Goal: Information Seeking & Learning: Stay updated

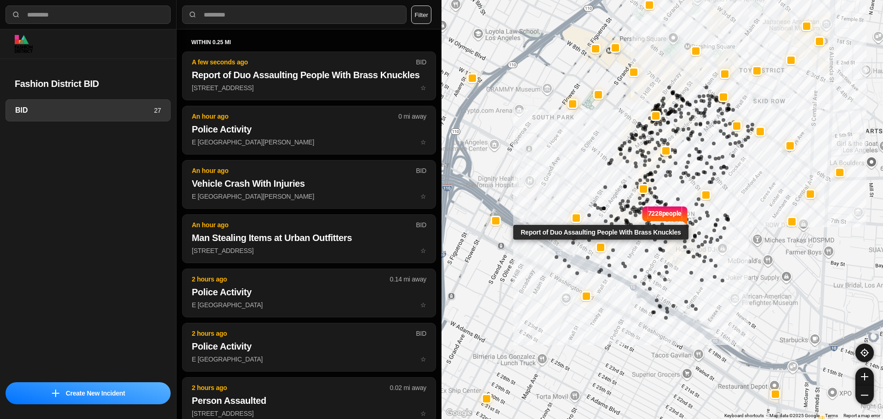
select select "*"
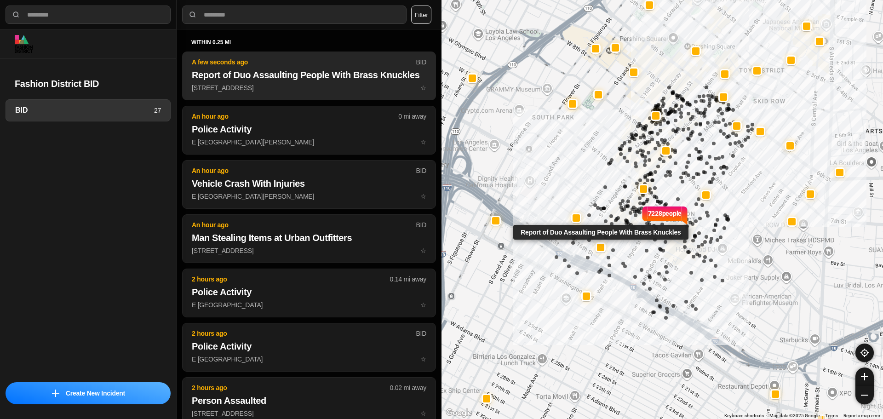
drag, startPoint x: 0, startPoint y: 0, endPoint x: 335, endPoint y: 97, distance: 349.0
click at [335, 92] on p "253 E 15th St ☆" at bounding box center [309, 87] width 235 height 9
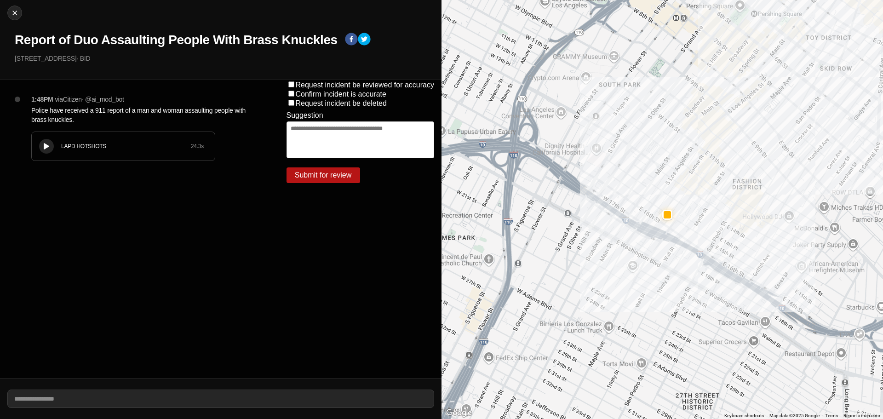
click at [48, 149] on icon at bounding box center [47, 146] width 6 height 6
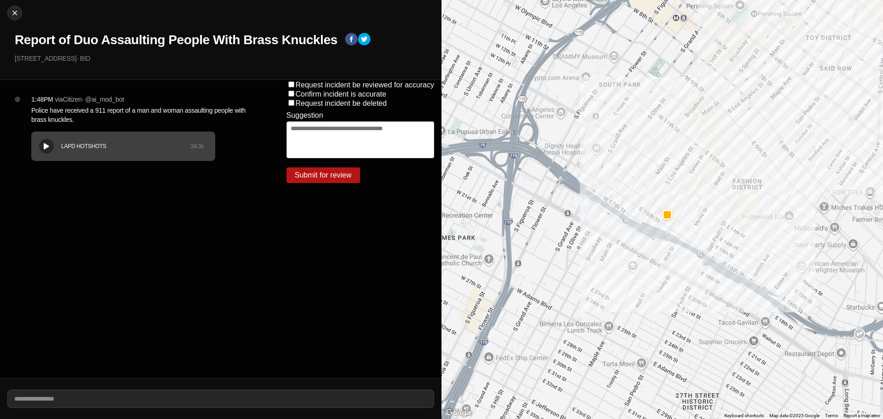
click at [82, 142] on div "LAPD HOTSHOTS 24.3 s" at bounding box center [123, 146] width 183 height 29
click at [47, 146] on icon at bounding box center [47, 146] width 6 height 6
click at [16, 12] on img at bounding box center [14, 12] width 9 height 9
select select "*"
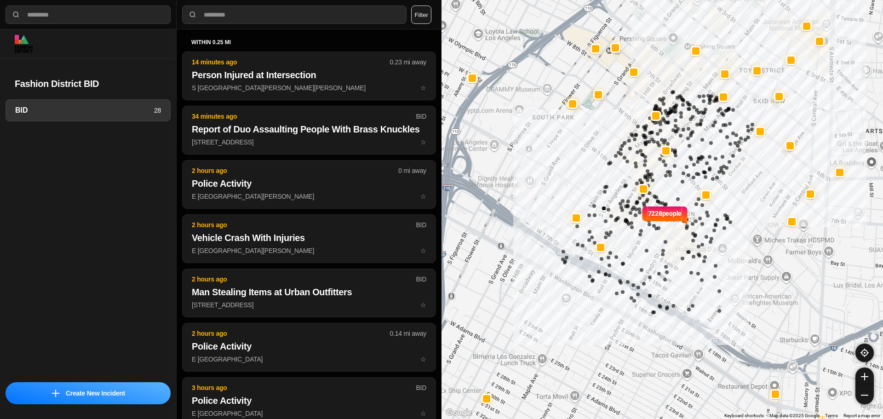
select select "*"
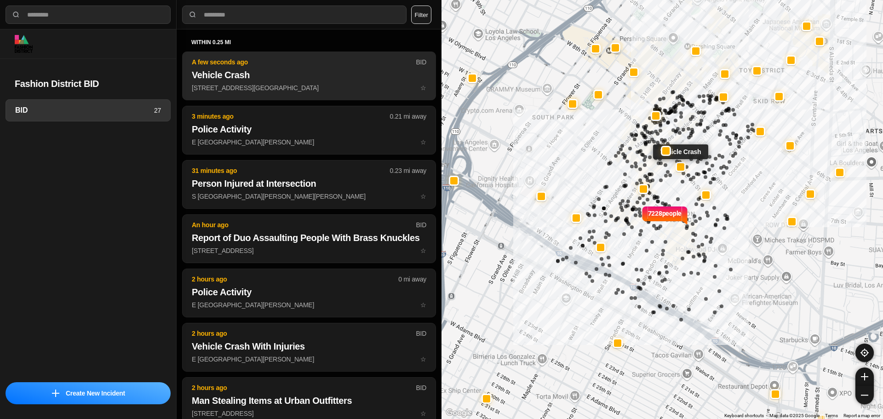
click at [292, 80] on h2 "Vehicle Crash" at bounding box center [309, 75] width 235 height 13
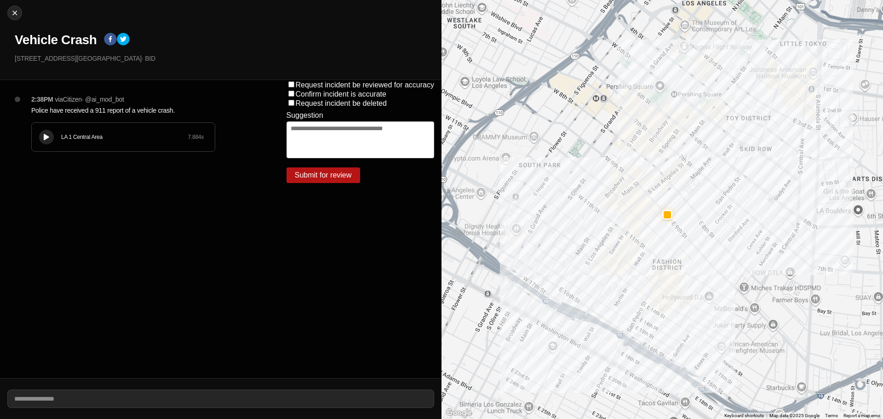
click at [63, 130] on div "LA 1 Central Area 7.884 s" at bounding box center [123, 137] width 183 height 29
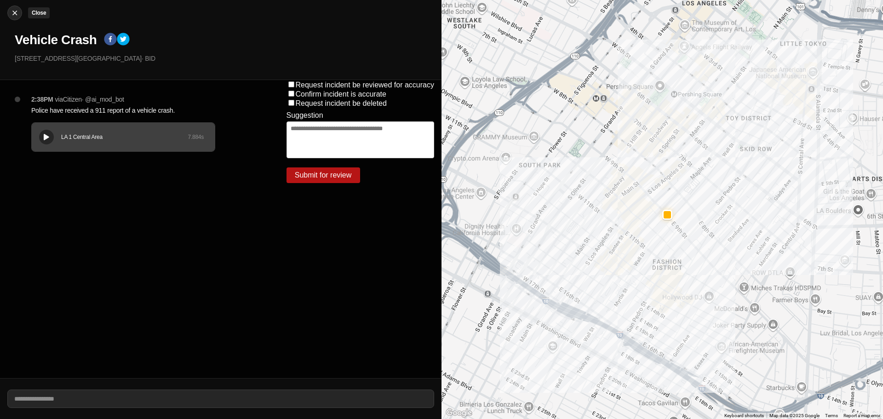
click at [17, 17] on img at bounding box center [14, 12] width 9 height 9
select select "*"
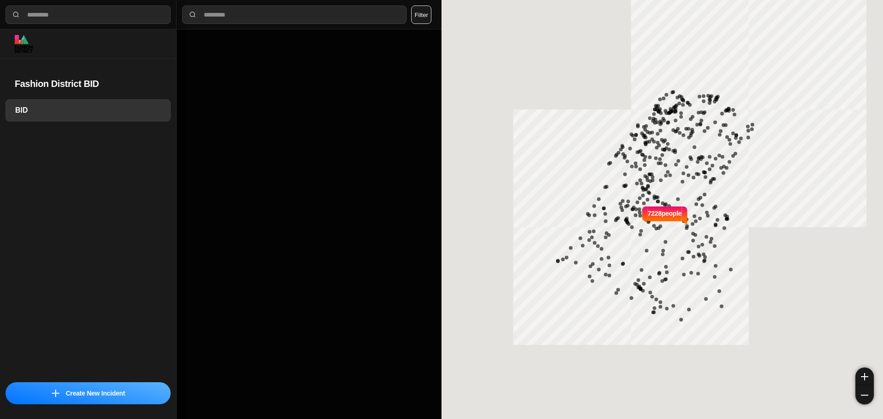
select select "*"
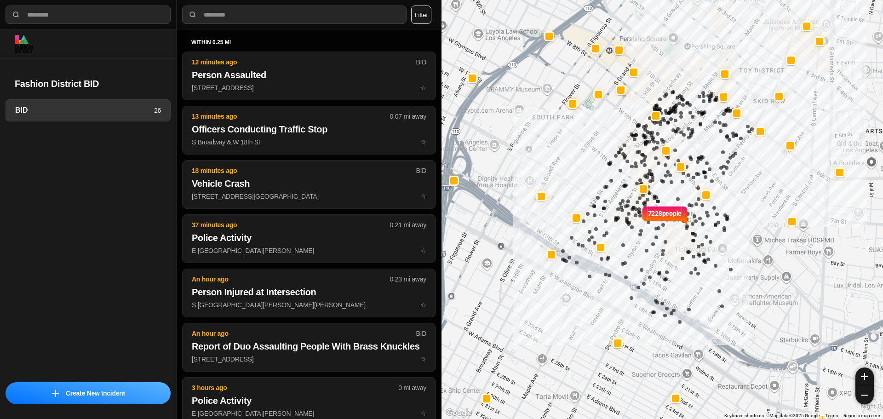
select select "*"
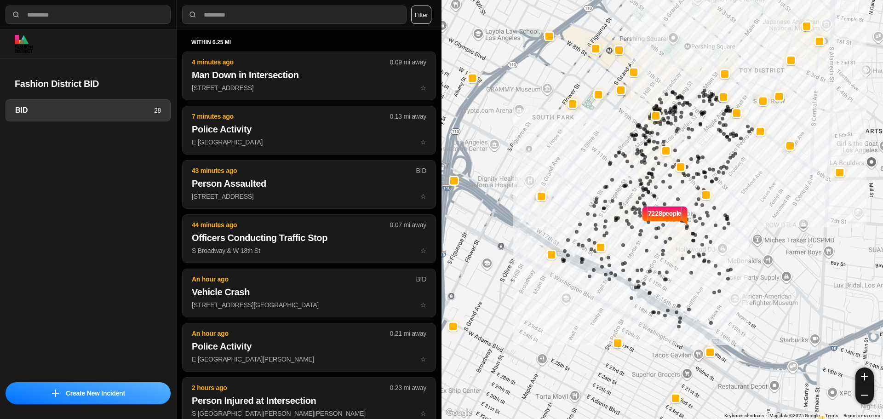
select select "*"
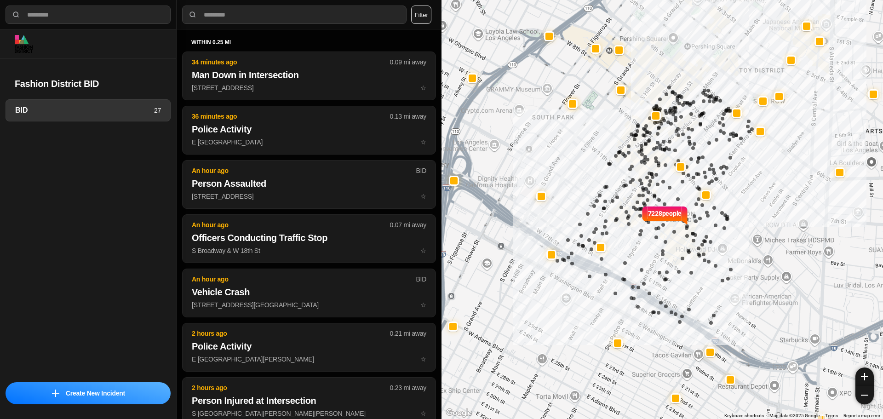
select select "*"
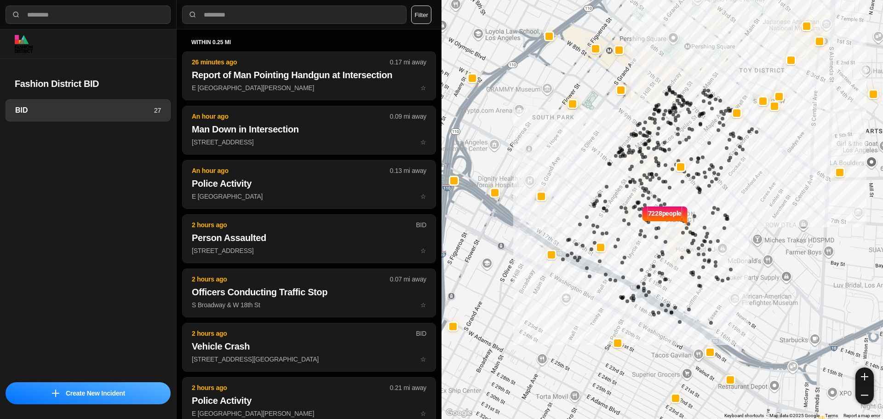
select select "*"
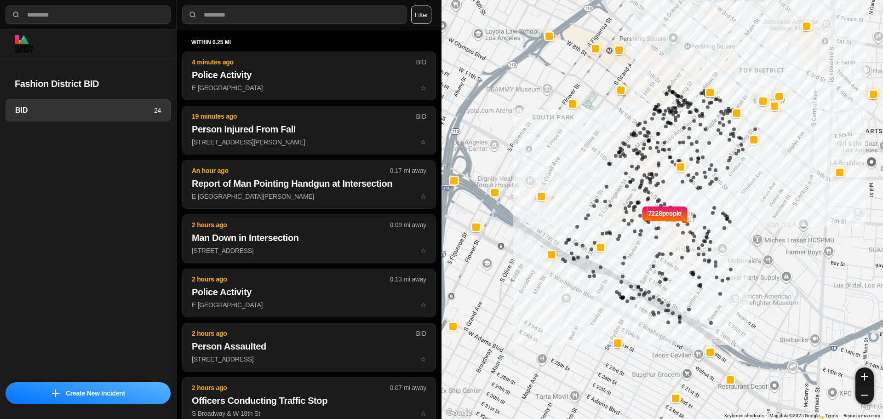
select select "*"
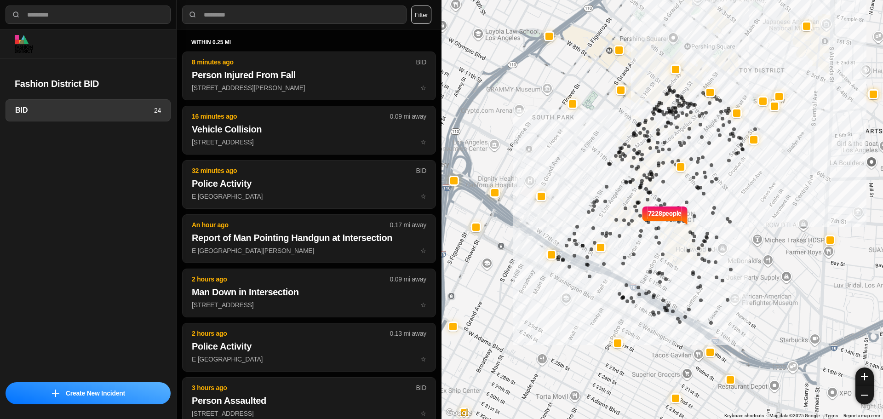
select select "*"
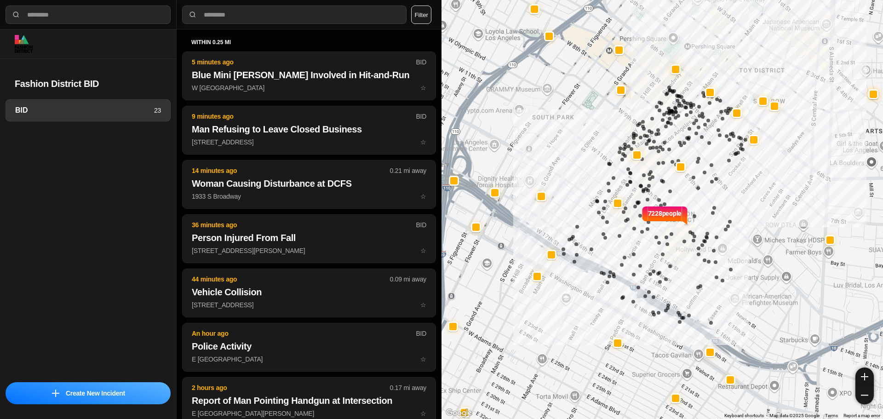
select select "*"
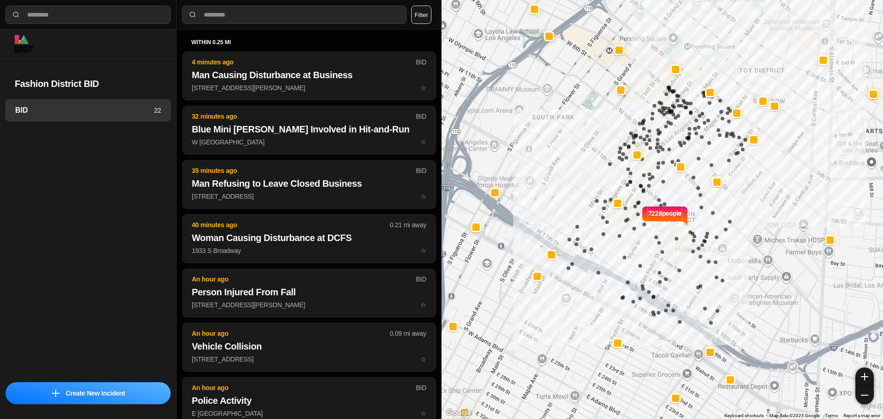
select select "*"
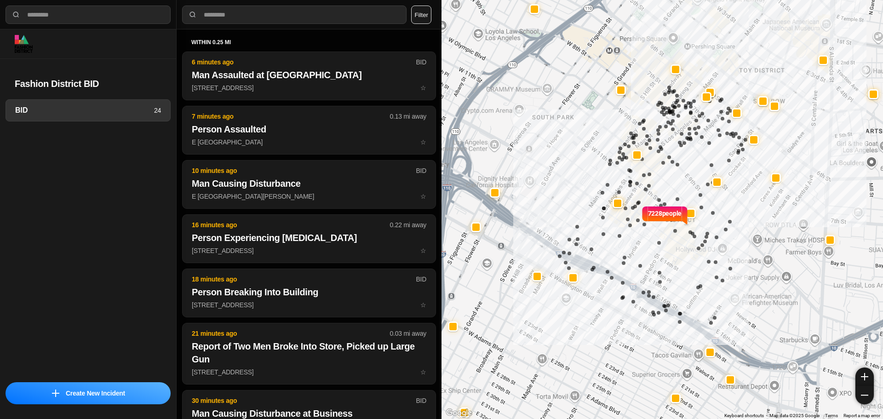
select select "*"
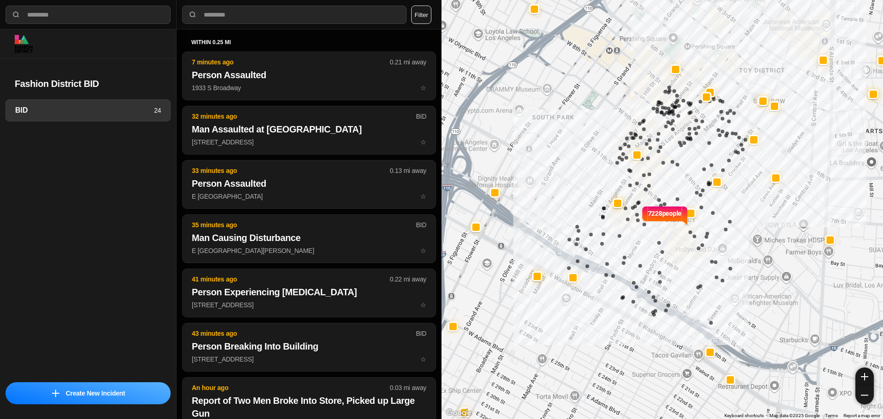
select select "*"
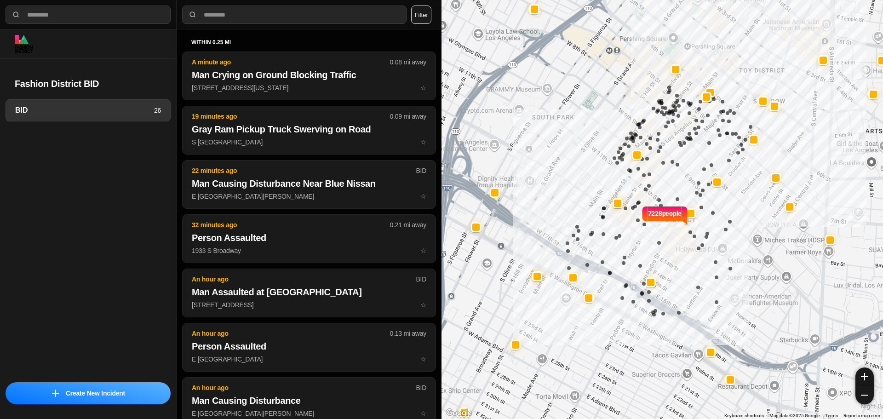
select select "*"
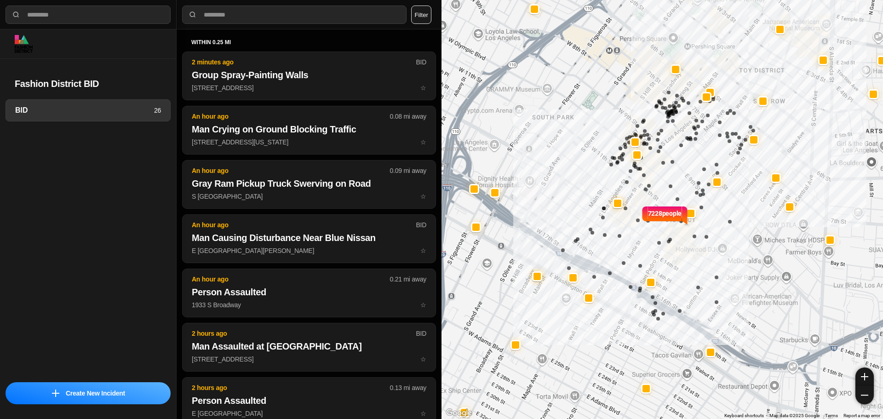
select select "*"
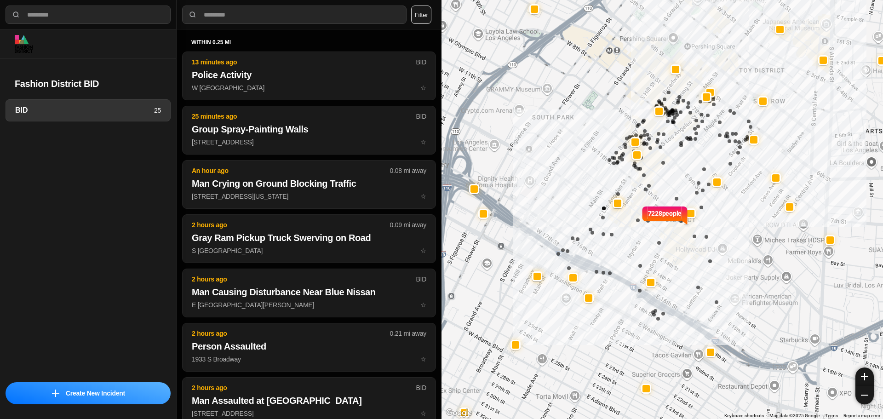
select select "*"
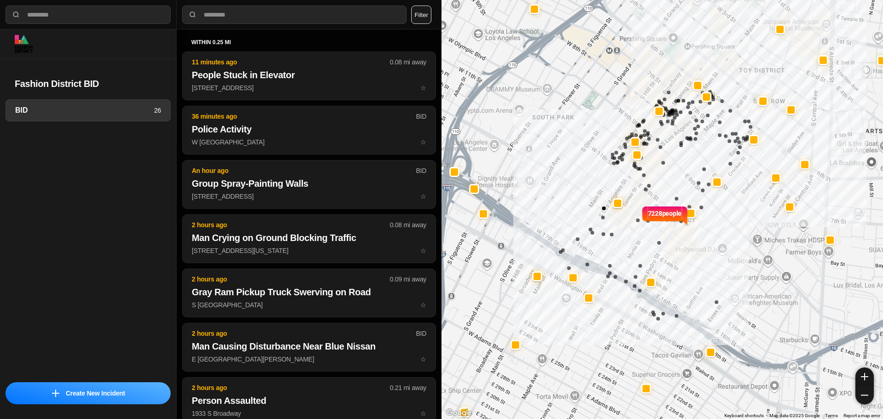
select select "*"
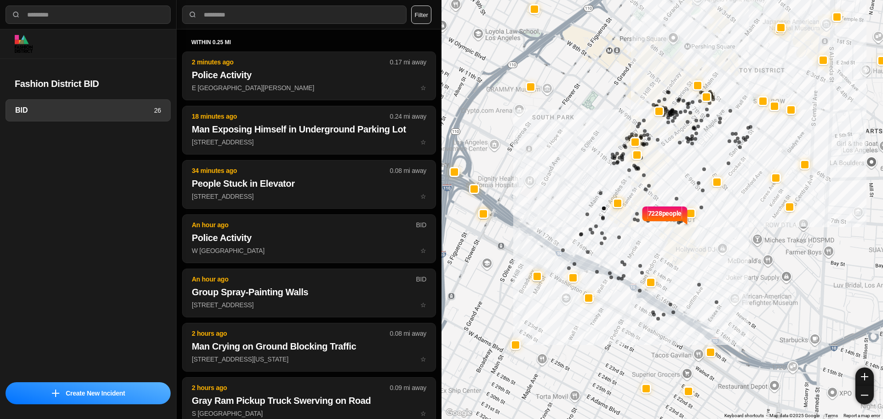
select select "*"
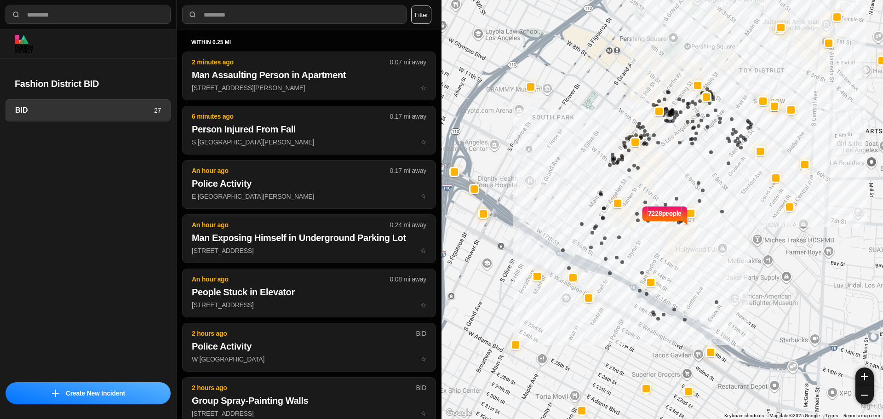
select select "*"
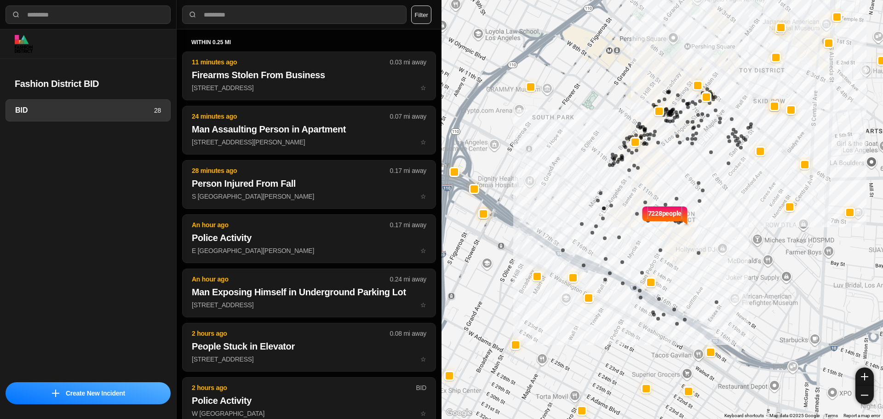
select select "*"
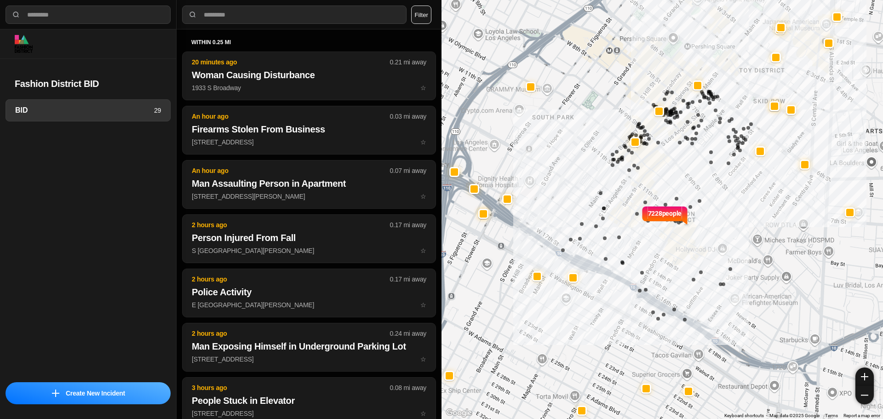
select select "*"
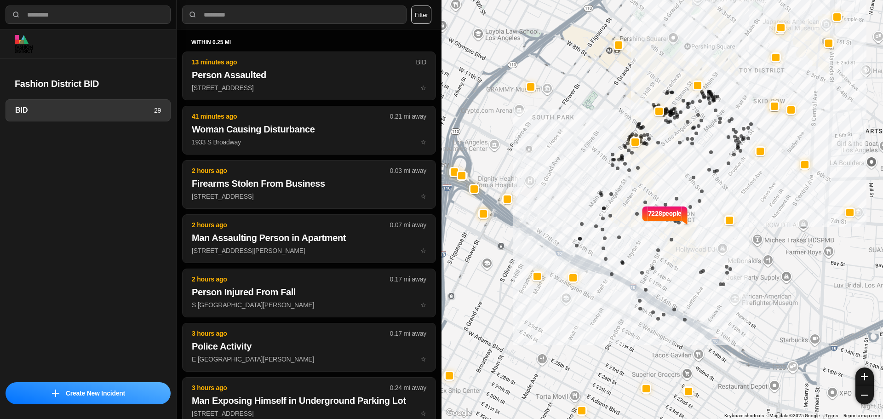
select select "*"
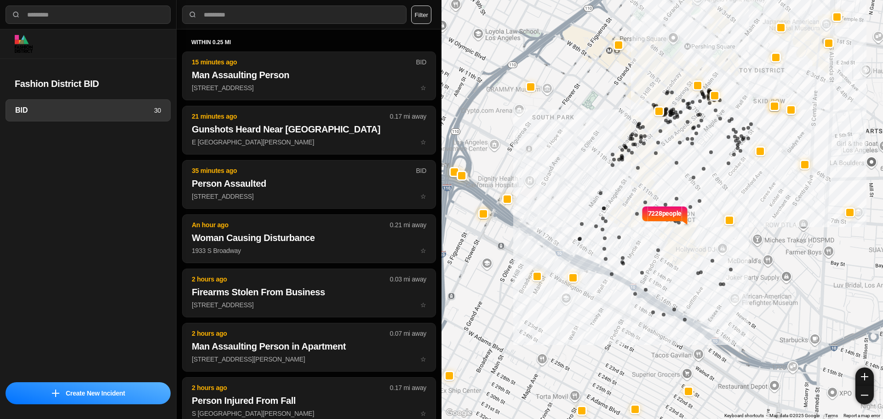
select select "*"
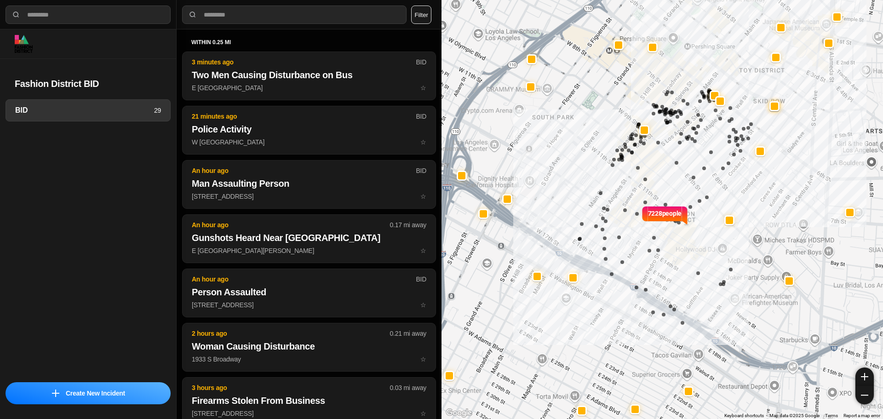
select select "*"
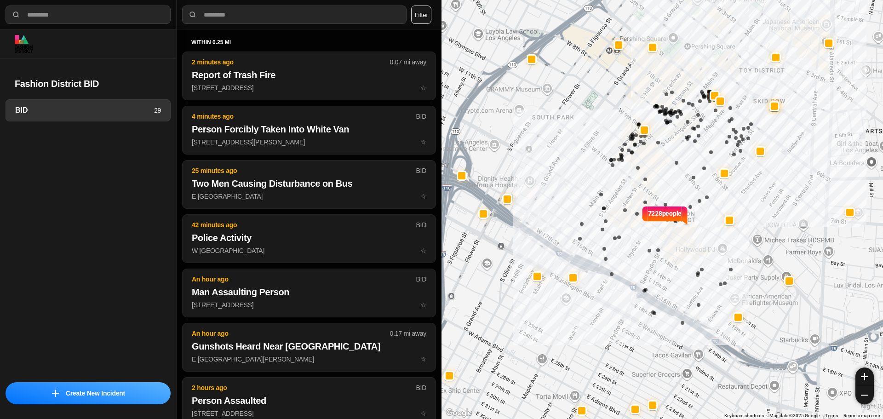
select select "*"
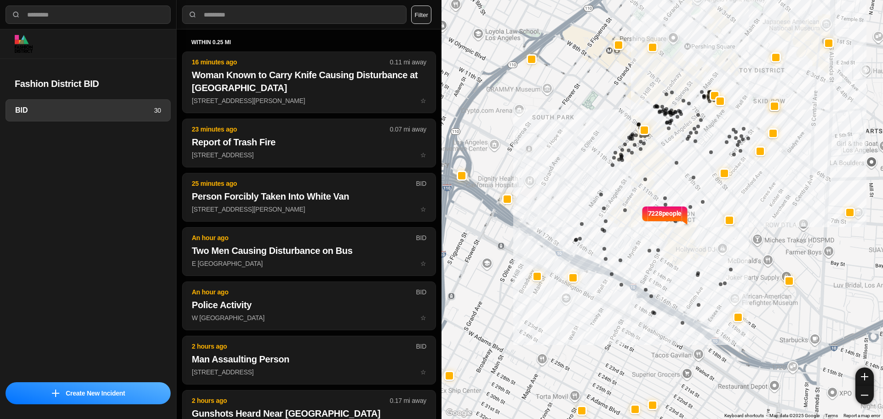
select select "*"
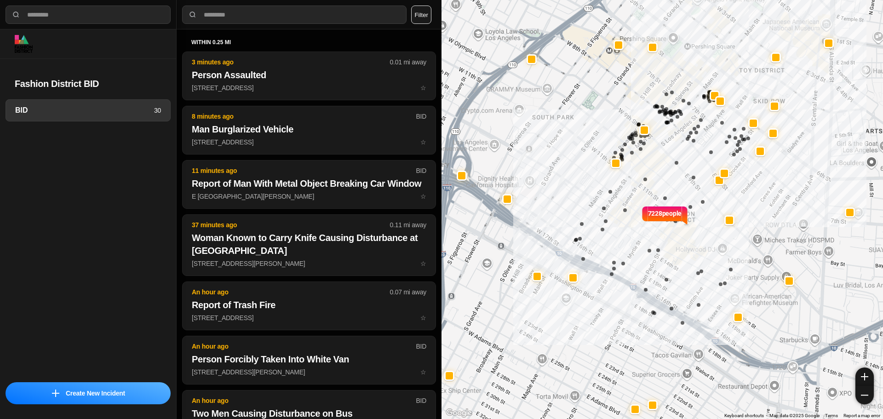
select select "*"
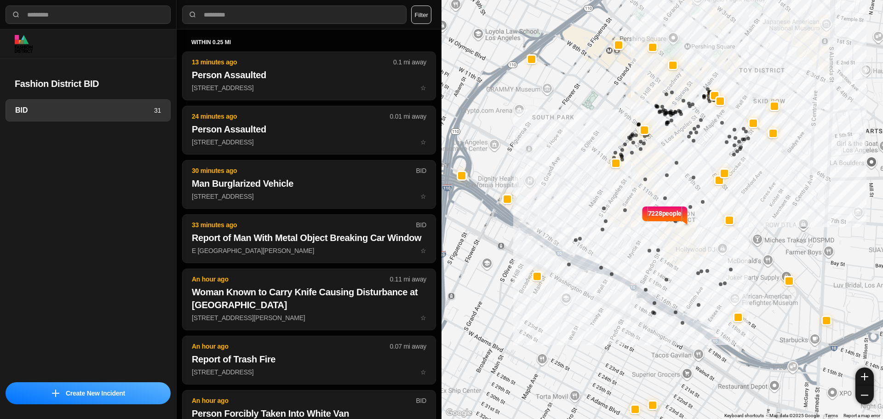
select select "*"
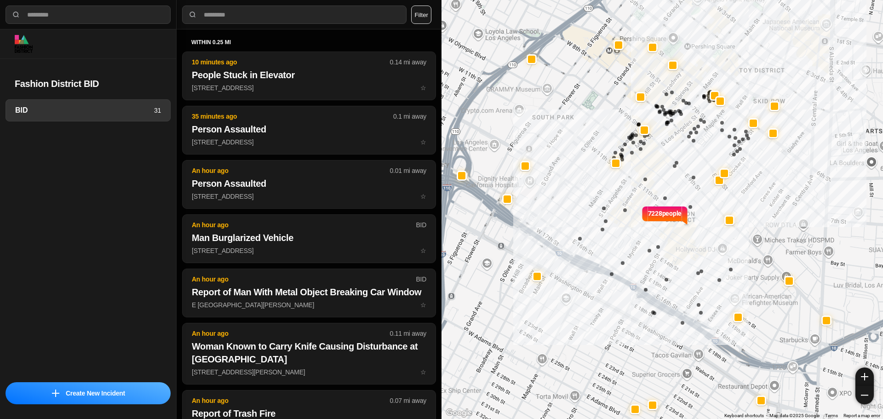
select select "*"
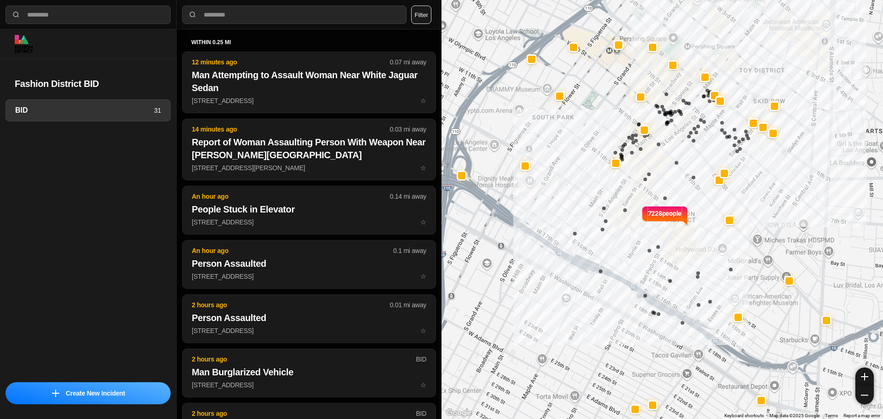
select select "*"
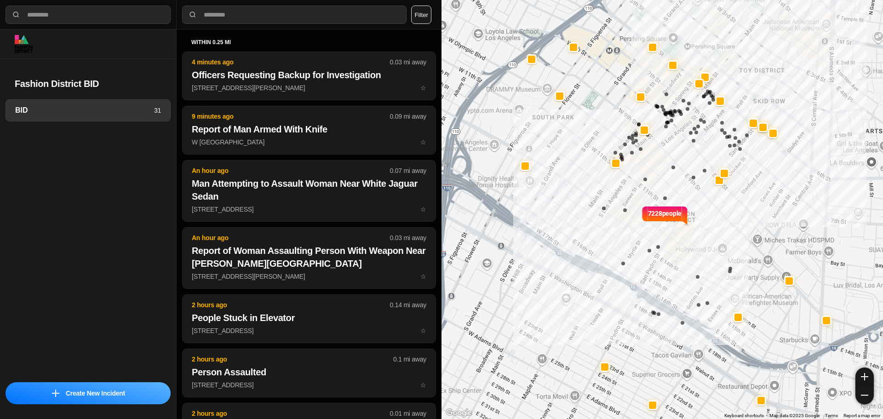
select select "*"
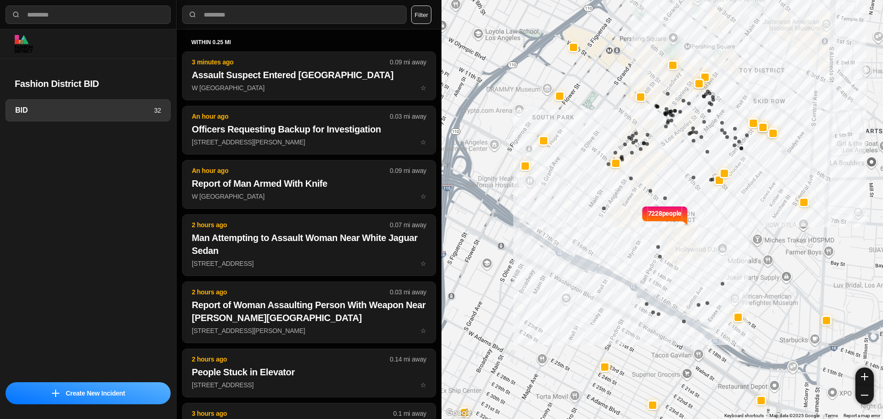
select select "*"
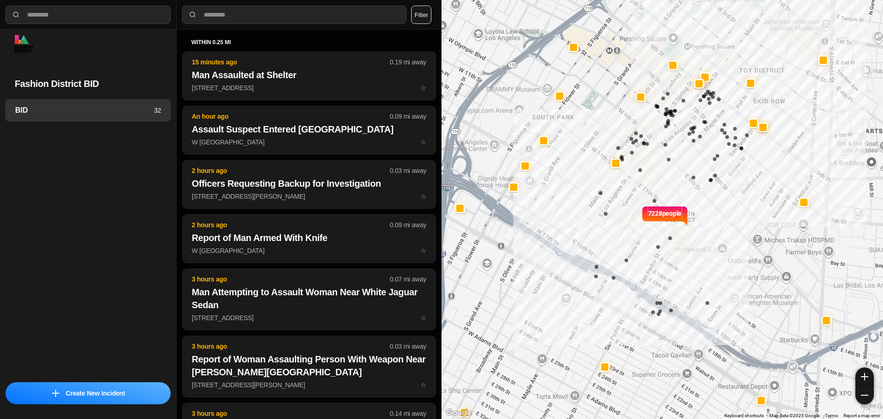
select select "*"
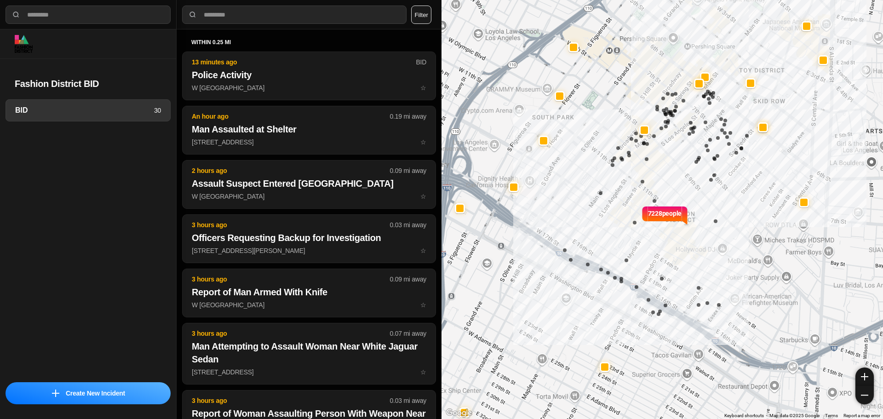
select select "*"
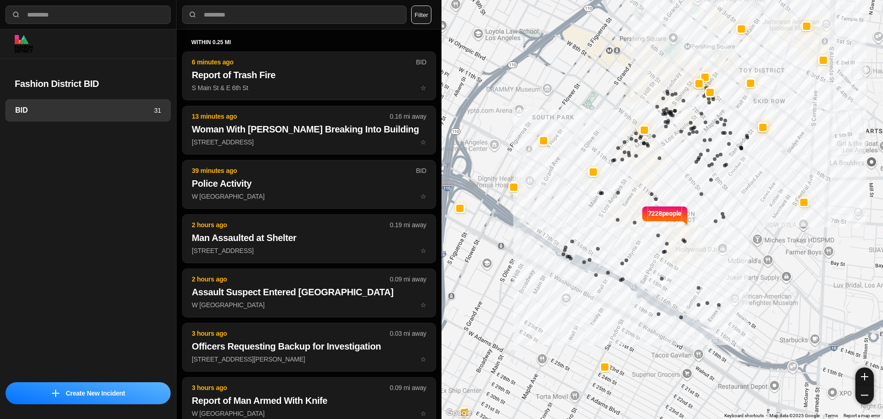
select select "*"
click at [643, 127] on div at bounding box center [644, 129] width 7 height 7
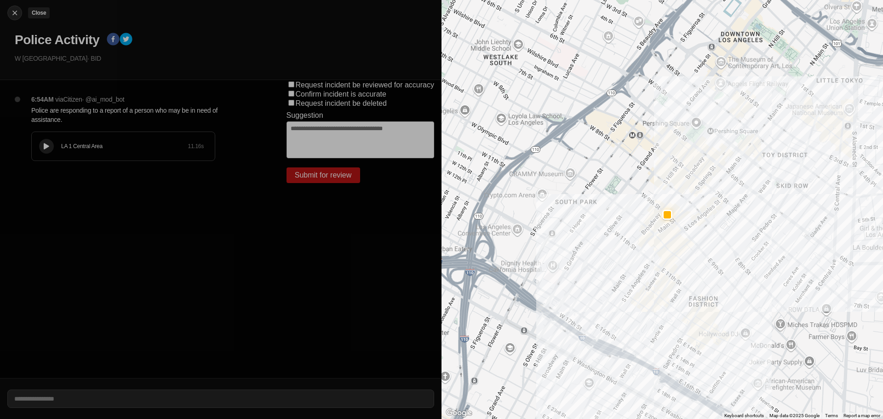
click at [20, 9] on div at bounding box center [15, 12] width 14 height 9
select select "*"
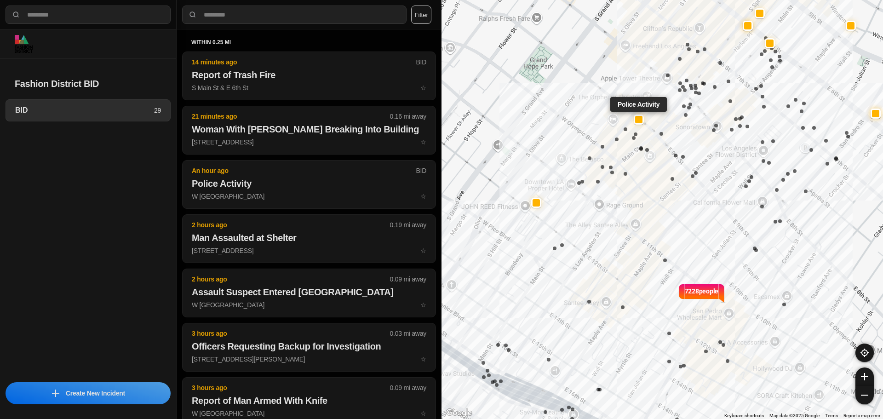
click at [643, 119] on div at bounding box center [639, 119] width 10 height 10
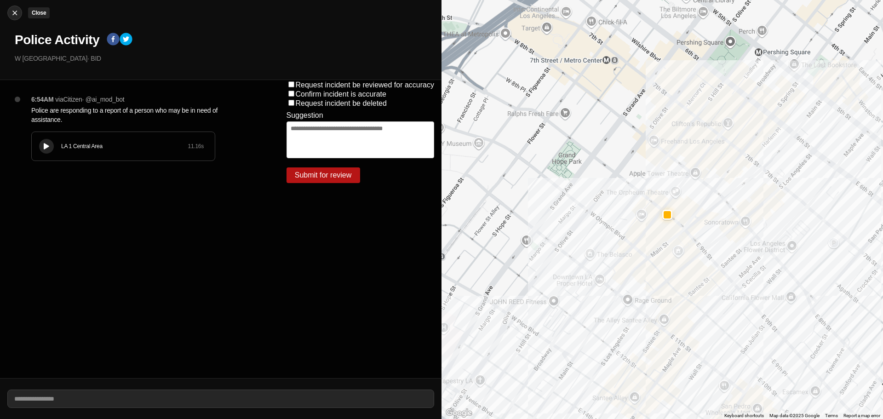
click at [12, 17] on img at bounding box center [14, 12] width 9 height 9
select select "*"
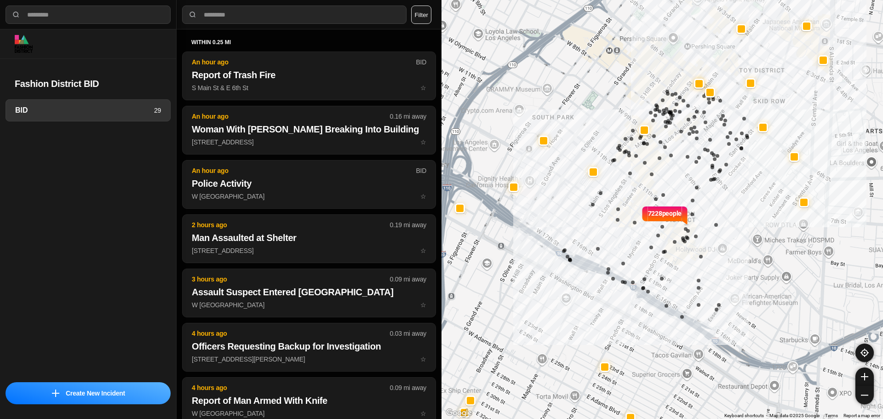
select select "*"
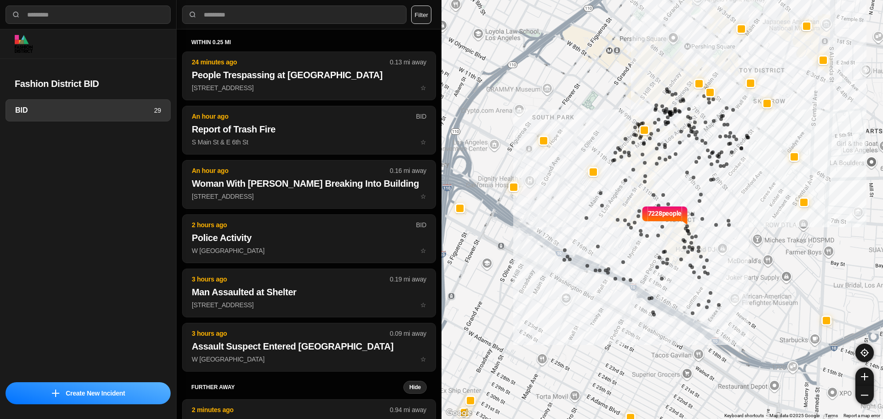
select select "*"
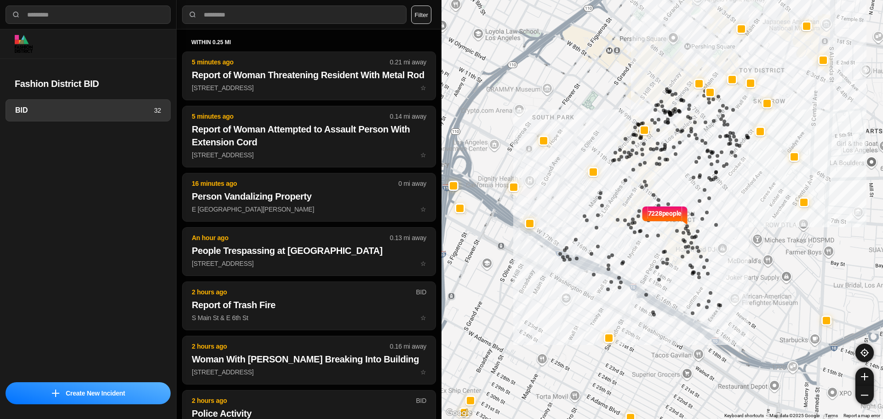
select select "*"
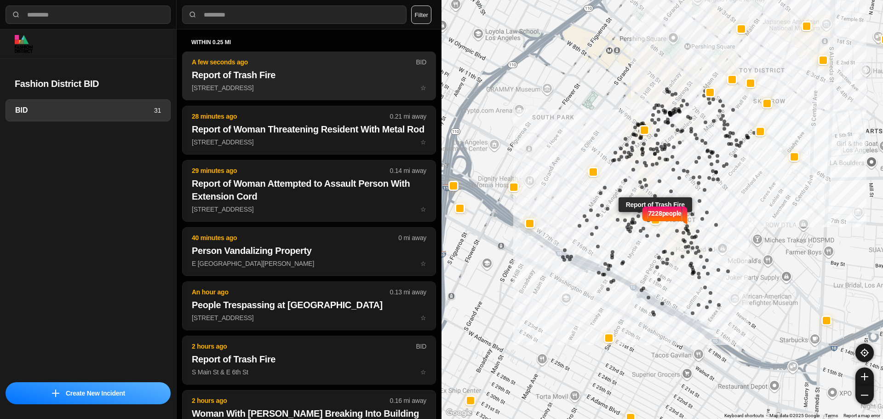
click at [322, 78] on h2 "Report of Trash Fire" at bounding box center [309, 75] width 235 height 13
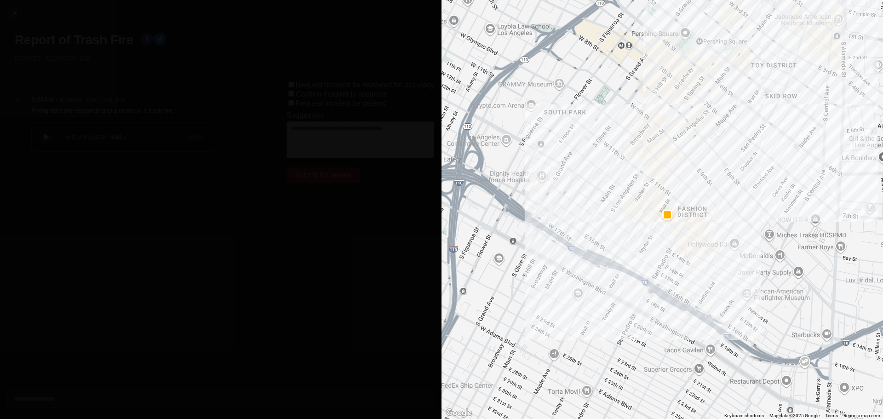
click at [49, 139] on div at bounding box center [46, 137] width 9 height 7
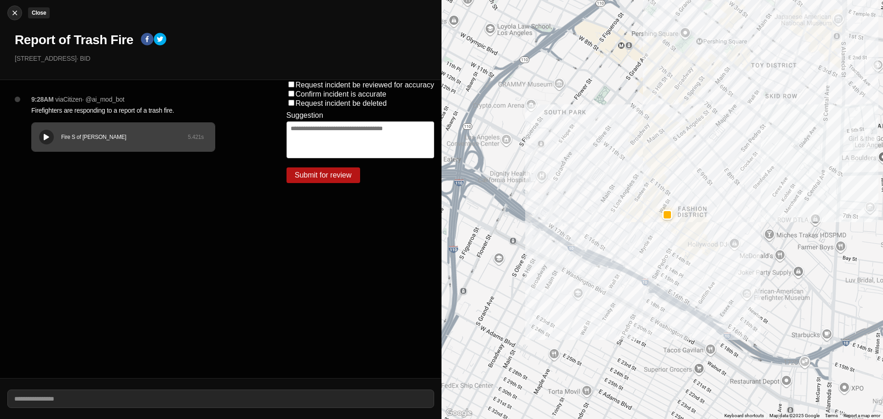
click at [14, 15] on img at bounding box center [14, 12] width 9 height 9
select select "*"
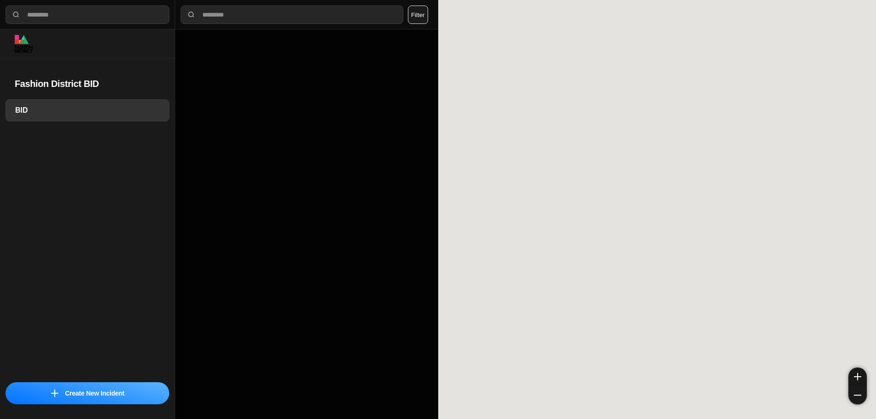
select select "*"
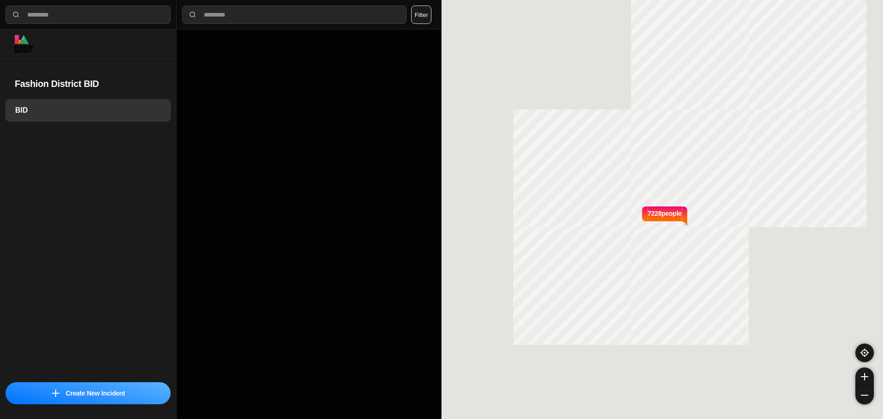
select select "*"
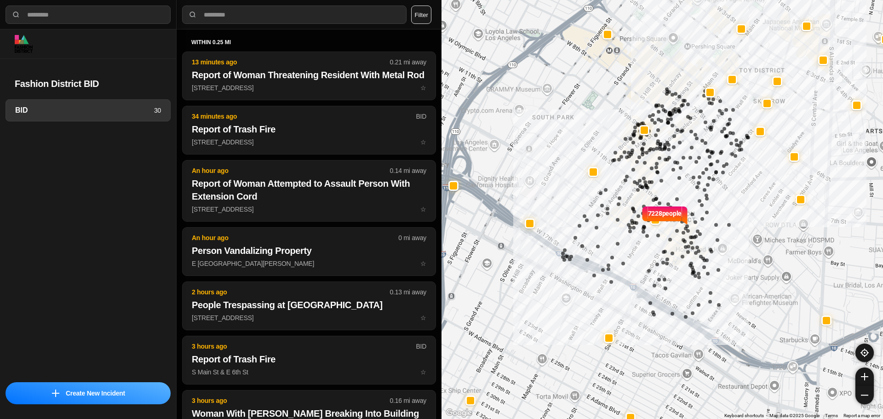
select select "*"
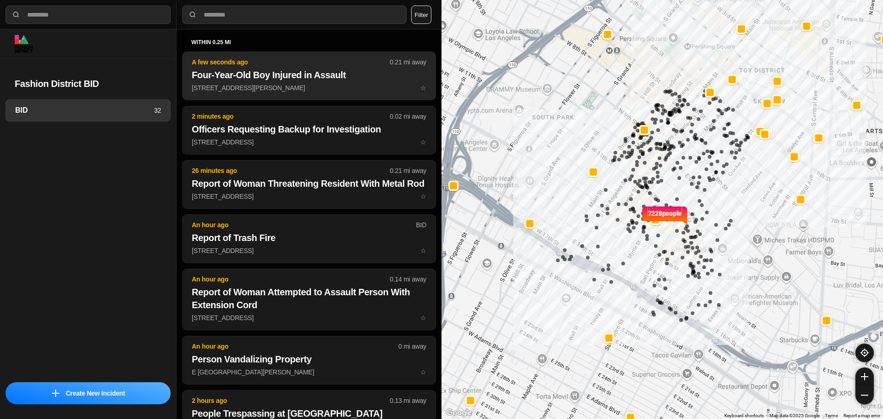
click at [319, 102] on div "within 0.25 mi A few seconds ago 0.21 mi away Four-Year-Old Boy Injured in Assa…" at bounding box center [309, 320] width 254 height 563
click at [322, 87] on p "443 South San Pedro Street ☆" at bounding box center [309, 87] width 235 height 9
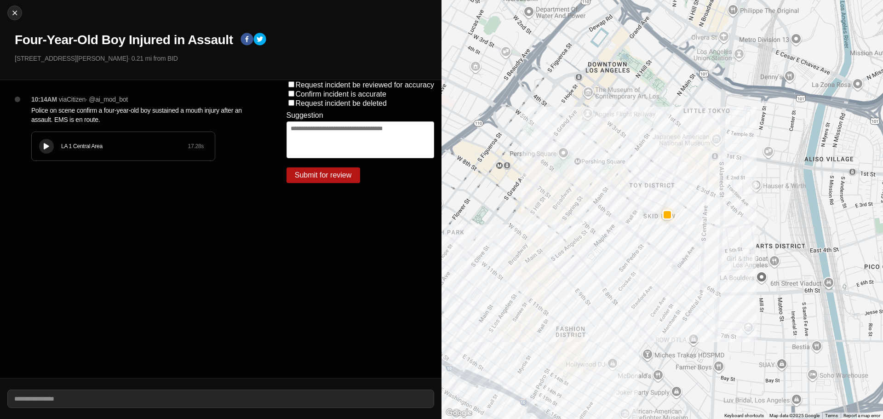
click at [64, 153] on div "LA 1 Central Area 17.28 s" at bounding box center [123, 146] width 183 height 29
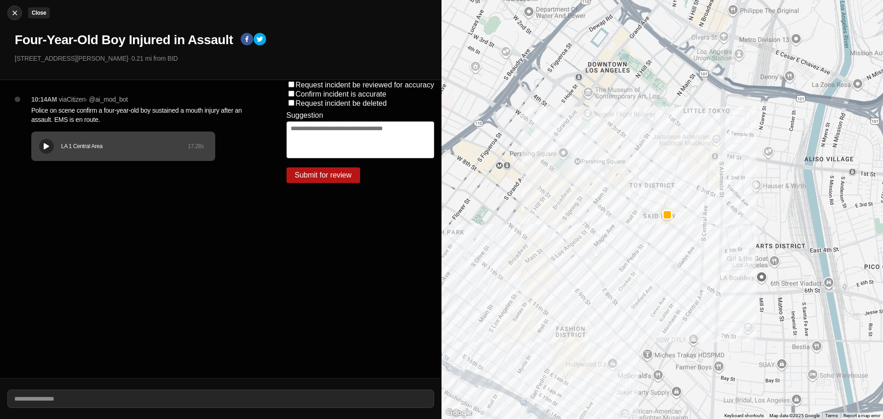
click at [16, 13] on img at bounding box center [14, 12] width 9 height 9
select select "*"
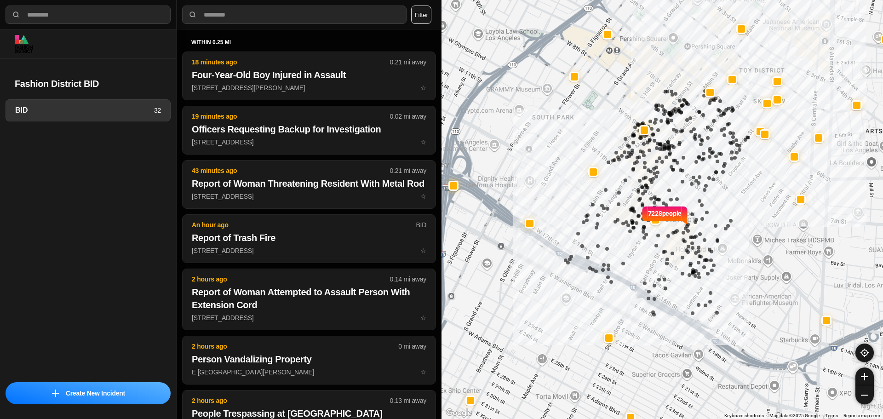
select select "*"
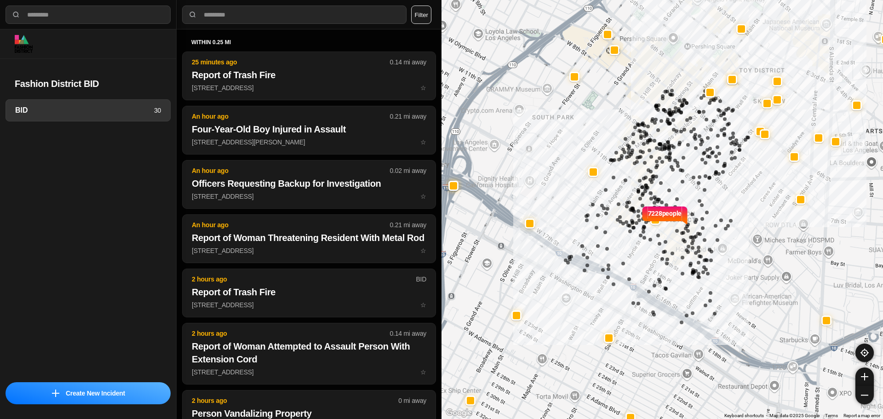
select select "*"
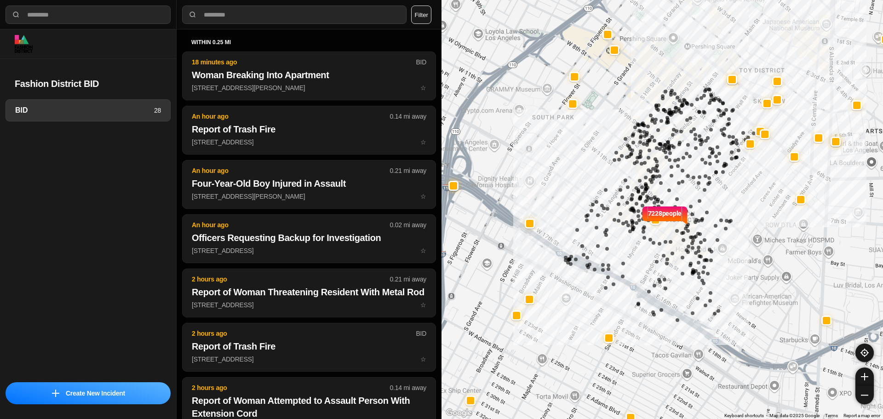
select select "*"
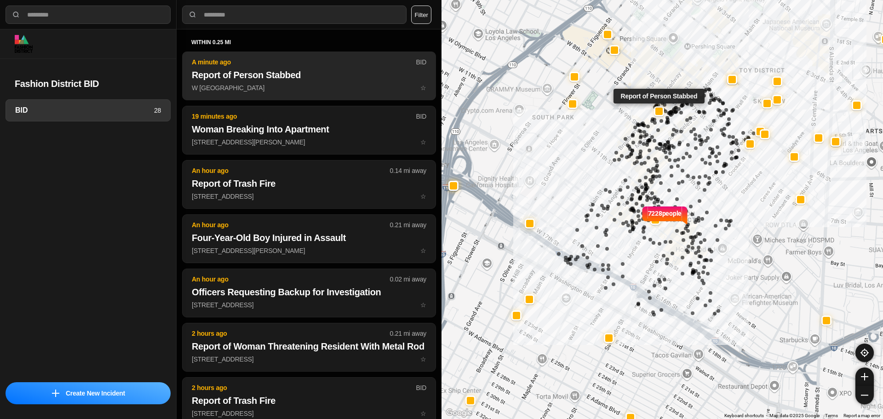
click at [344, 84] on p "W [GEOGRAPHIC_DATA] ☆" at bounding box center [309, 87] width 235 height 9
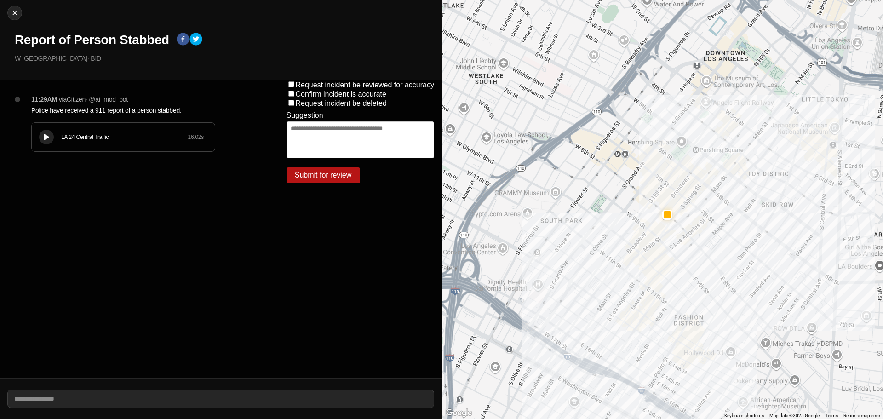
click at [47, 134] on icon at bounding box center [47, 137] width 6 height 6
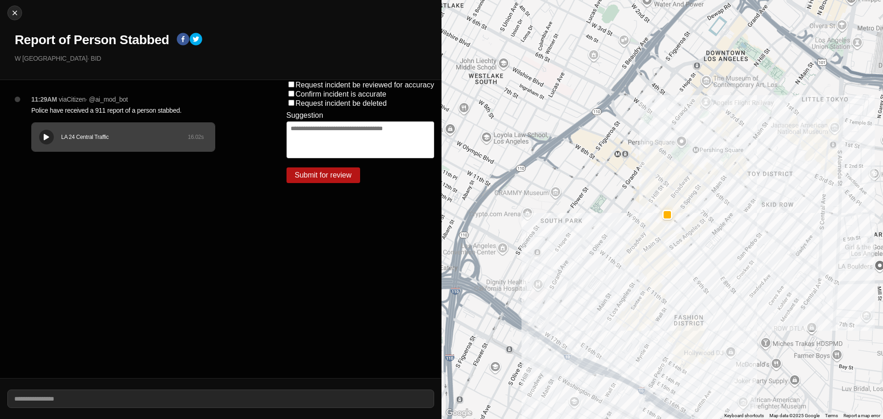
click at [42, 134] on div at bounding box center [46, 137] width 9 height 7
click at [13, 12] on img at bounding box center [14, 12] width 9 height 9
select select "*"
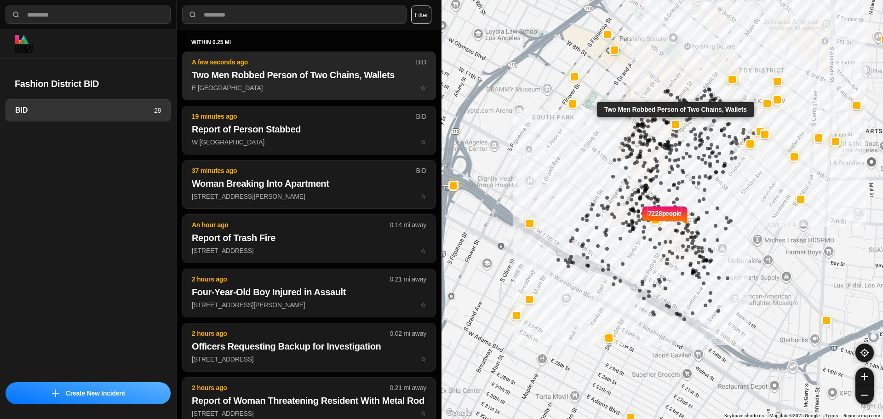
click at [305, 72] on h2 "Two Men Robbed Person of Two Chains, Wallets" at bounding box center [309, 75] width 235 height 13
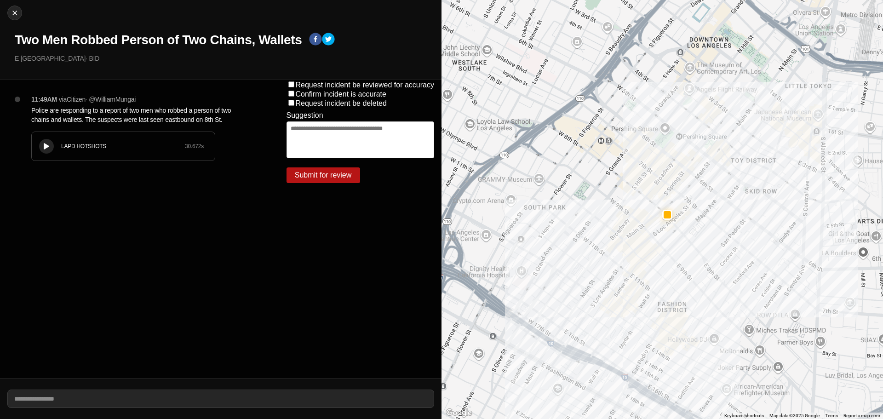
click at [53, 145] on button at bounding box center [46, 146] width 15 height 15
click at [44, 144] on icon at bounding box center [47, 146] width 6 height 6
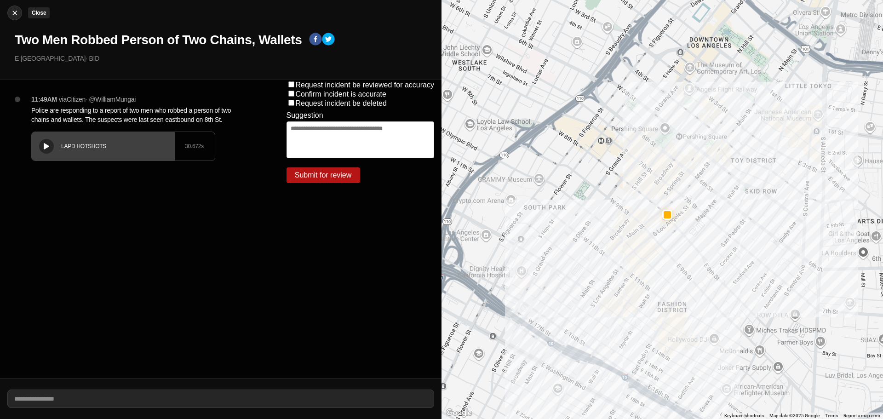
click at [18, 14] on div at bounding box center [15, 12] width 14 height 9
select select "*"
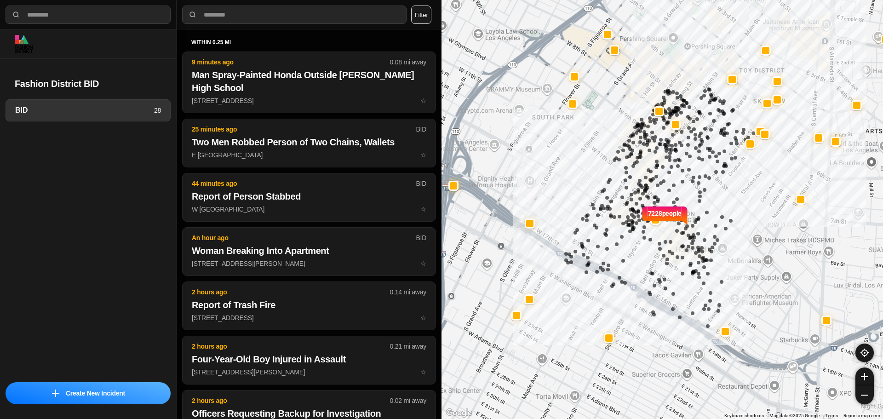
select select "*"
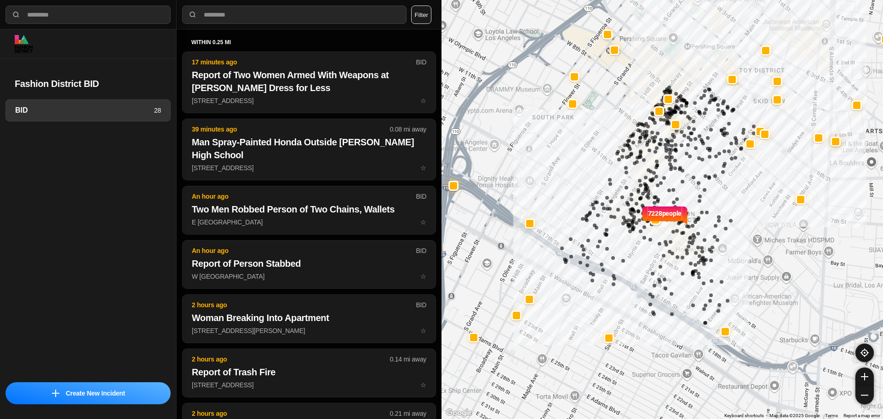
select select "*"
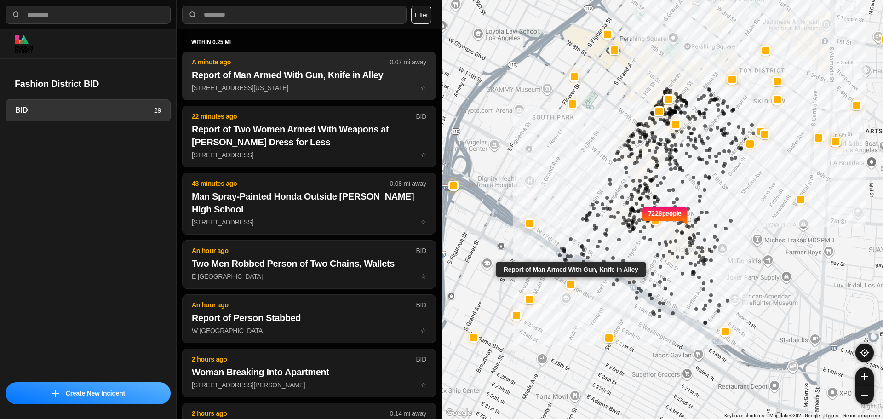
click at [339, 88] on p "217 East Washington Boulevard ☆" at bounding box center [309, 87] width 235 height 9
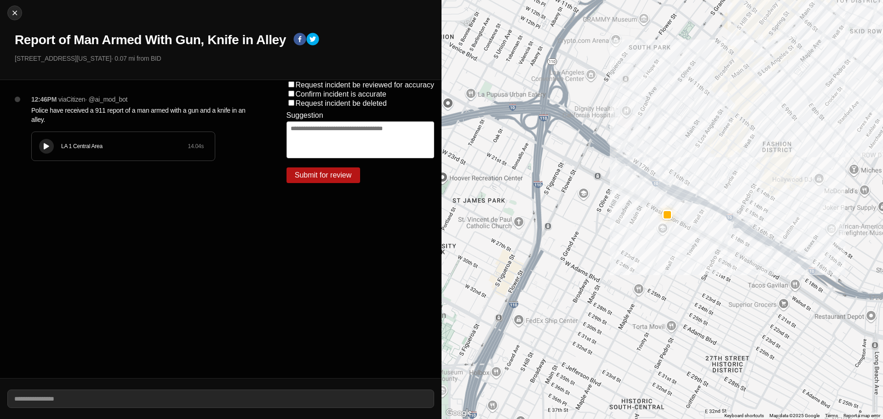
click at [47, 144] on icon at bounding box center [47, 146] width 6 height 6
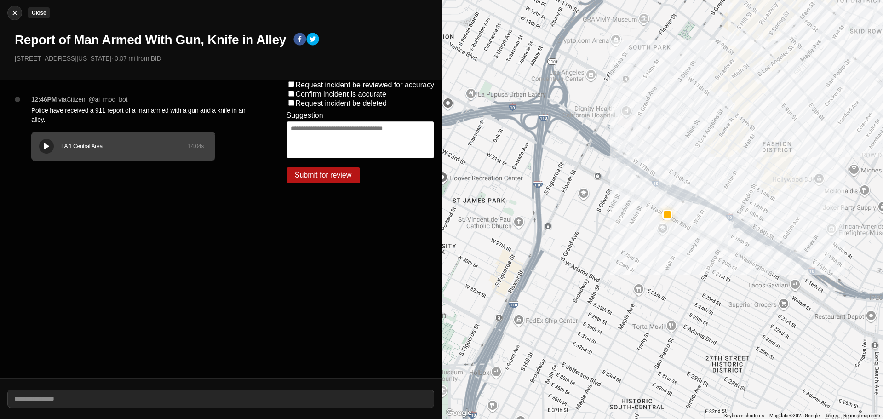
click at [17, 12] on img at bounding box center [14, 12] width 9 height 9
select select "*"
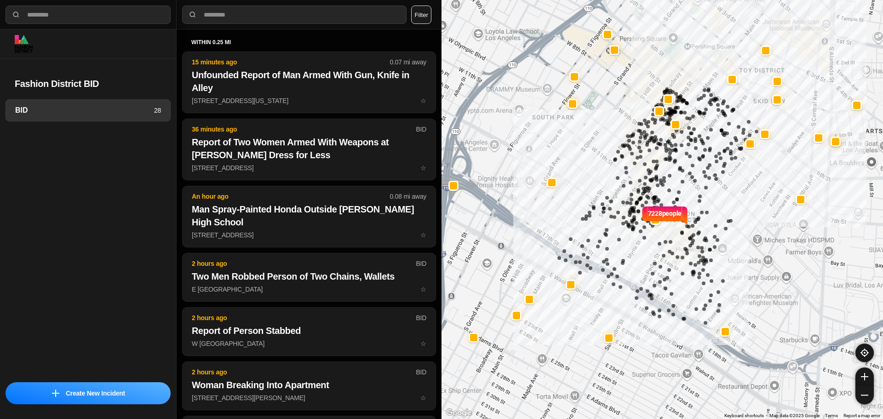
select select "*"
